Goal: Information Seeking & Learning: Learn about a topic

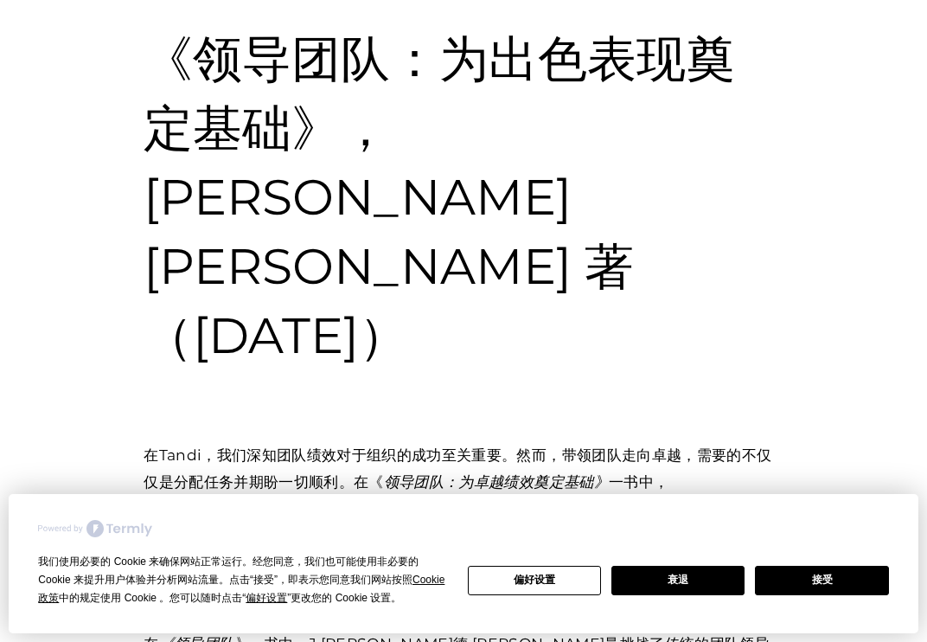
scroll to position [196, 0]
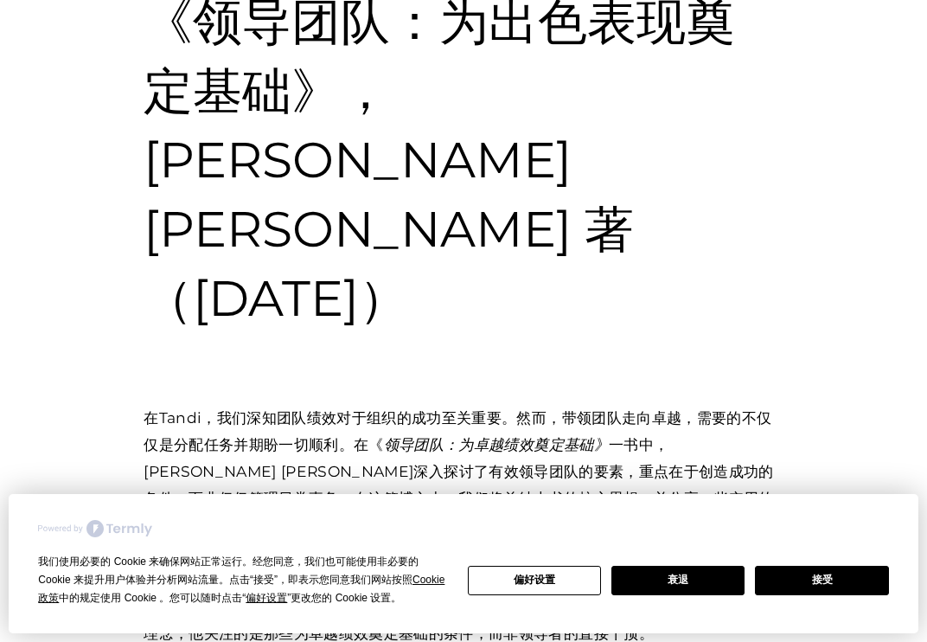
click at [759, 138] on h1 "《领导团队：为出色表现奠定基础》，[PERSON_NAME] [PERSON_NAME] 著（[DATE]）" at bounding box center [464, 160] width 640 height 346
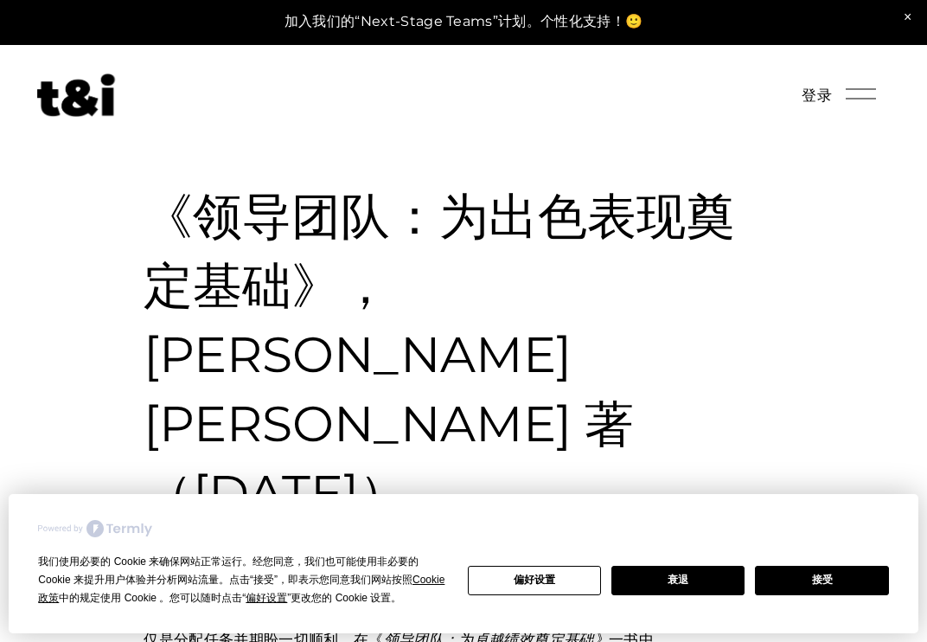
scroll to position [0, 0]
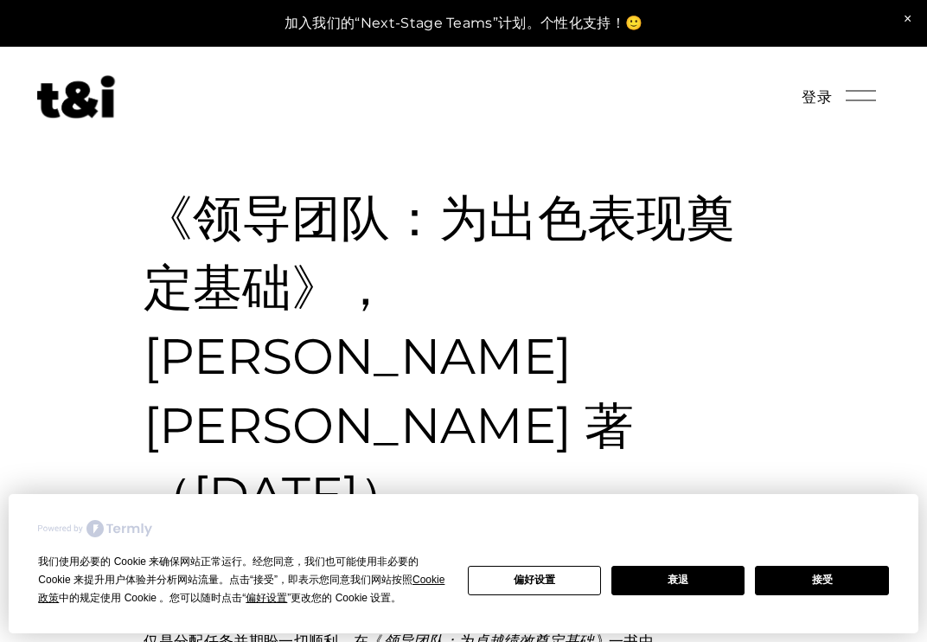
click at [561, 333] on font "《领导团队：为出色表现奠定基础》，[PERSON_NAME] [PERSON_NAME] 著（[DATE]）" at bounding box center [440, 356] width 592 height 336
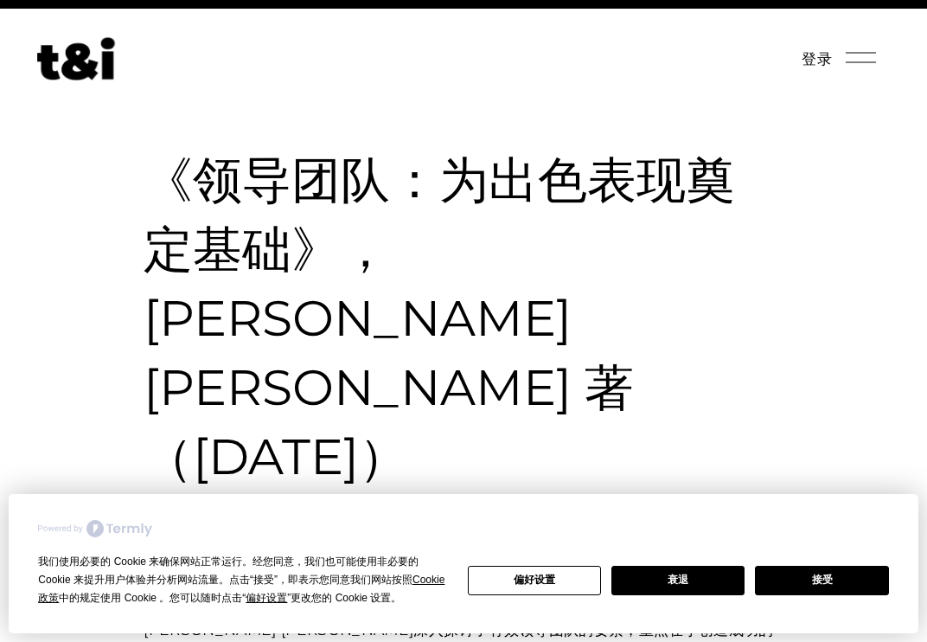
scroll to position [33, 0]
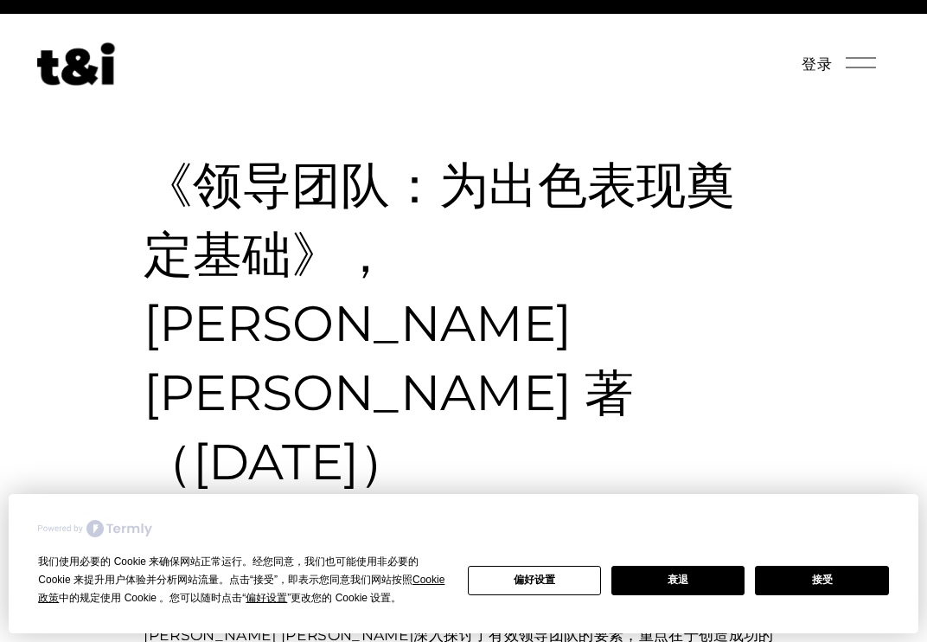
click at [645, 222] on h1 "《领导团队：为出色表现奠定基础》，[PERSON_NAME] [PERSON_NAME] 著（[DATE]）" at bounding box center [464, 324] width 640 height 346
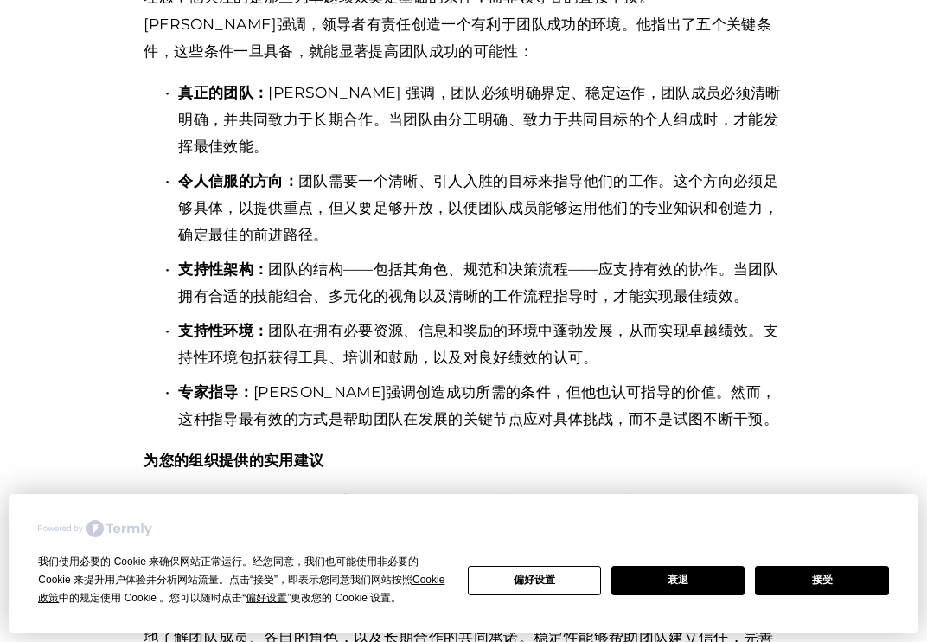
scroll to position [0, 0]
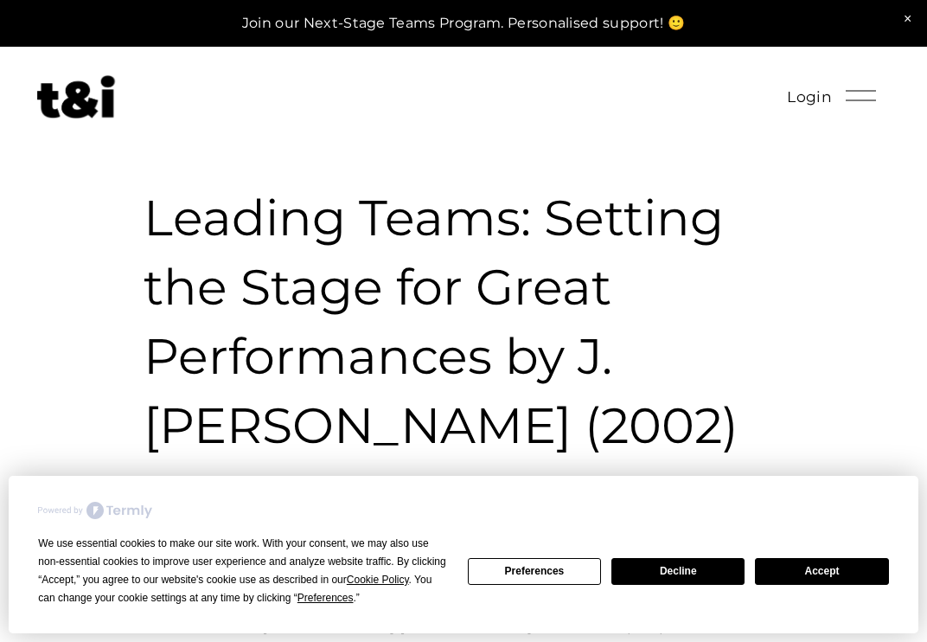
click at [682, 241] on h1 "Leading Teams: Setting the Stage for Great Performances by J. [PERSON_NAME] (20…" at bounding box center [464, 321] width 640 height 277
click at [827, 575] on button "Accept" at bounding box center [821, 571] width 133 height 27
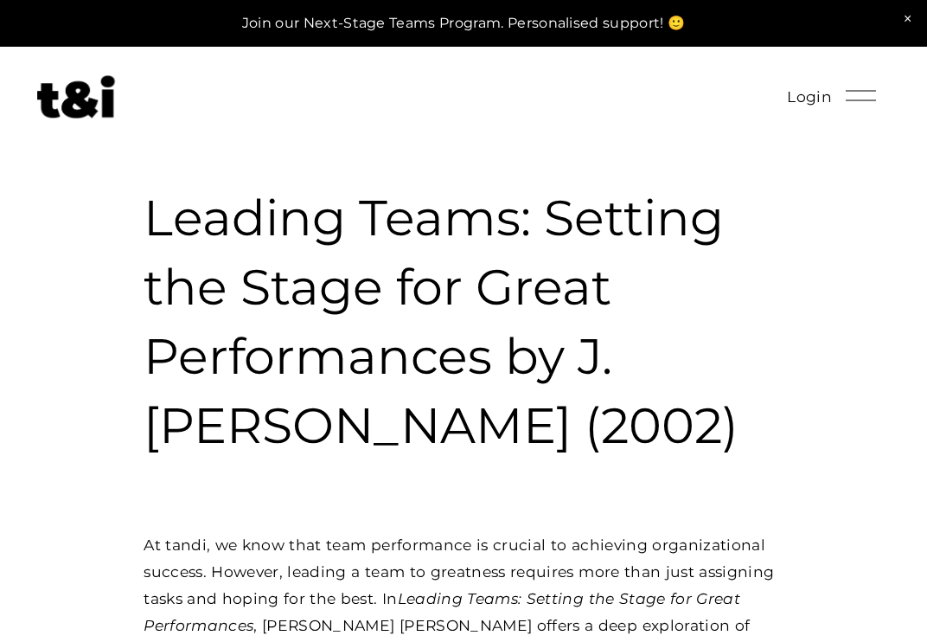
click at [618, 340] on h1 "Leading Teams: Setting the Stage for Great Performances by J. [PERSON_NAME] (20…" at bounding box center [464, 321] width 640 height 277
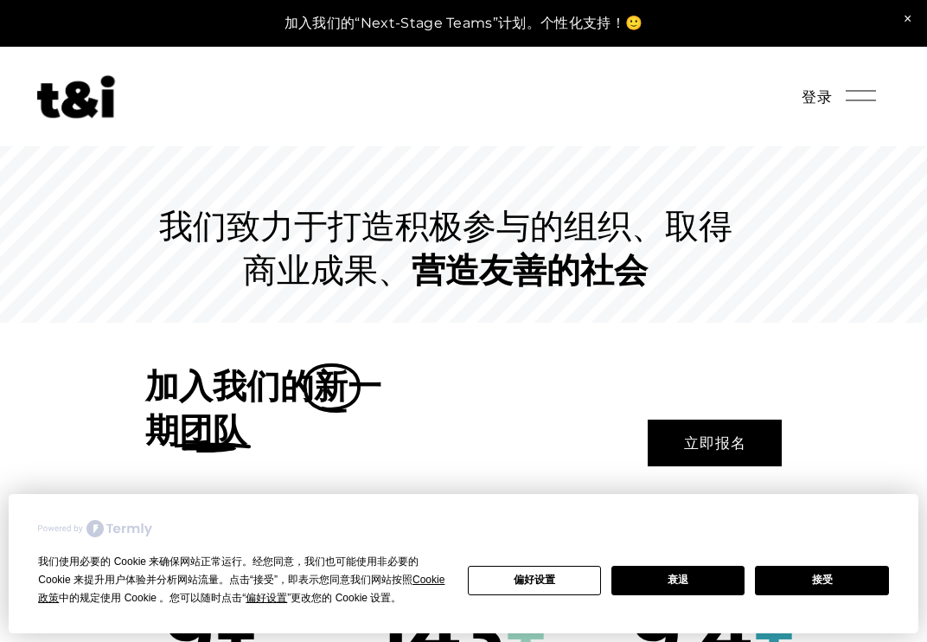
click at [504, 208] on font "我们致力于打造积极参与的组织、取得商业成果、" at bounding box center [445, 248] width 573 height 86
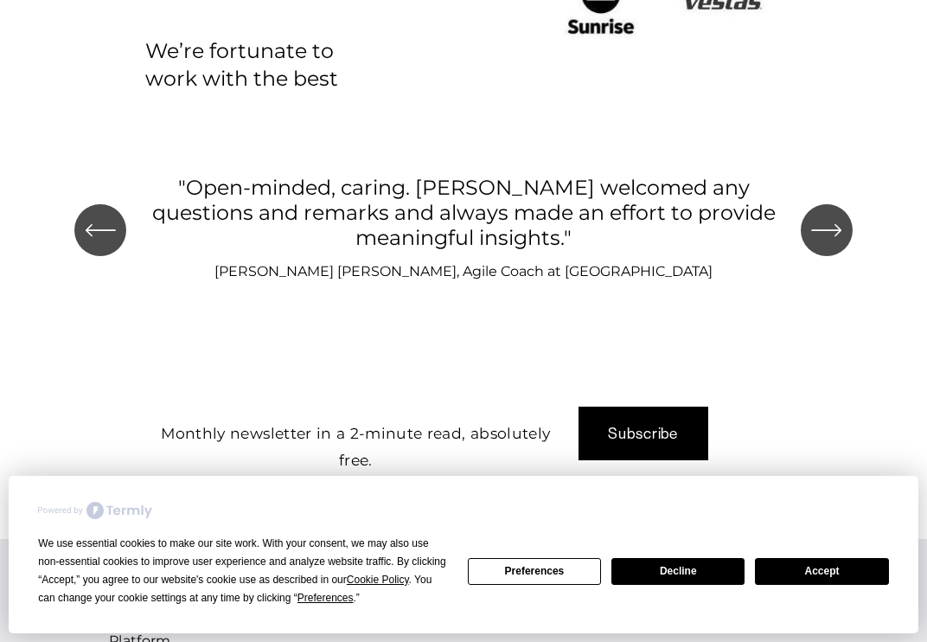
scroll to position [1622, 0]
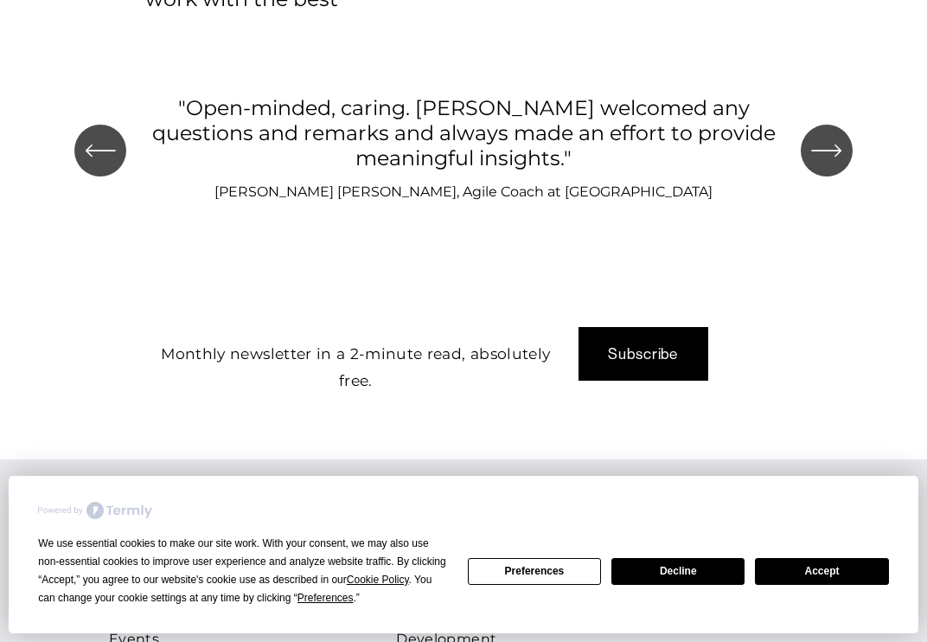
click at [480, 247] on div at bounding box center [463, 353] width 927 height 212
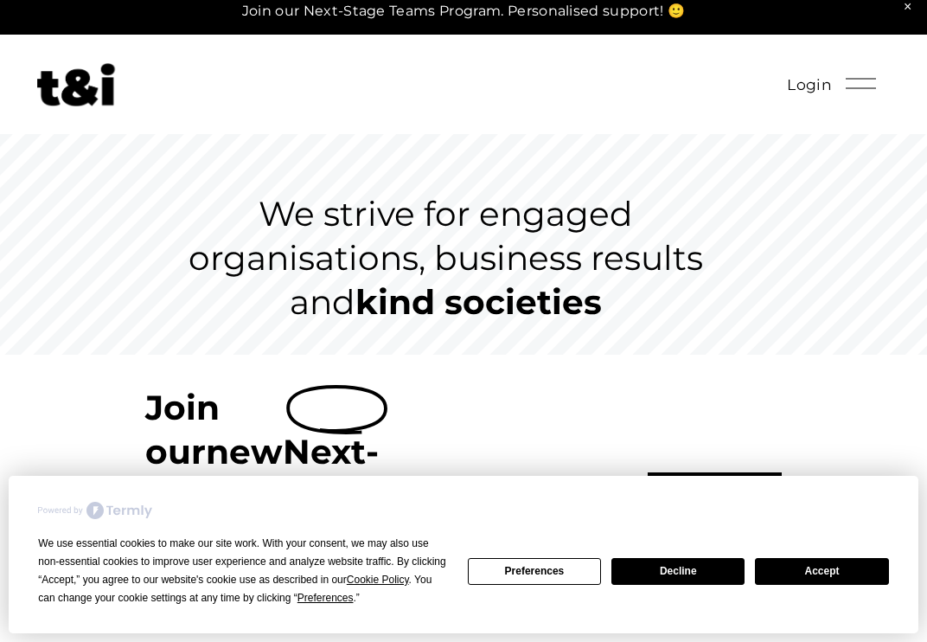
scroll to position [0, 0]
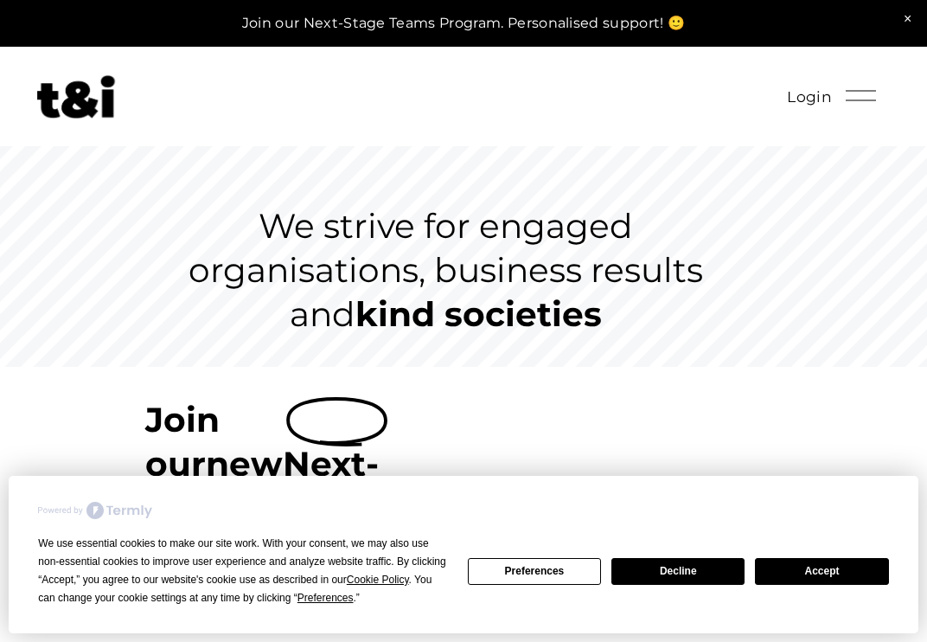
click at [594, 20] on link at bounding box center [463, 23] width 927 height 47
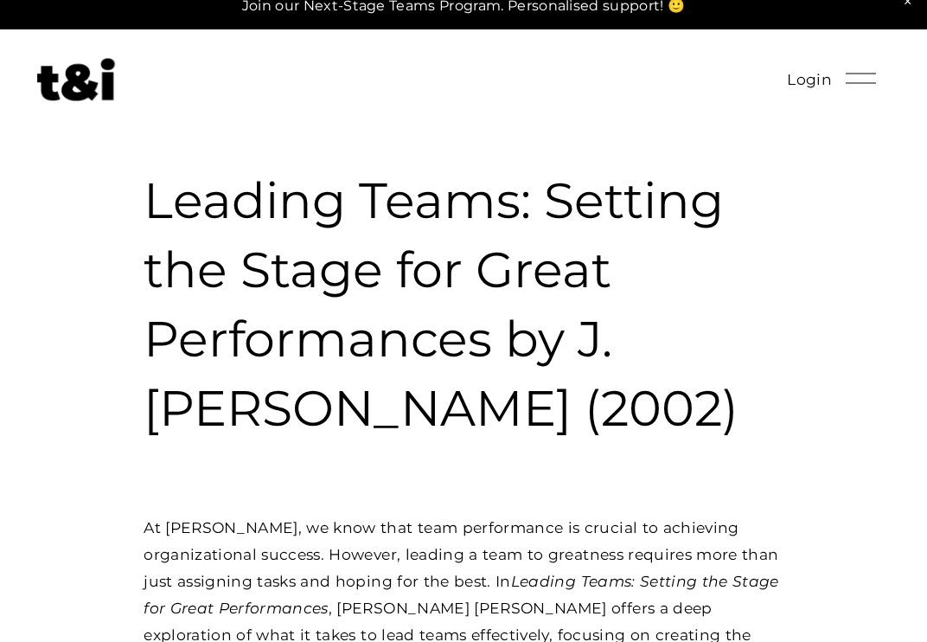
scroll to position [26, 0]
